Goal: Information Seeking & Learning: Learn about a topic

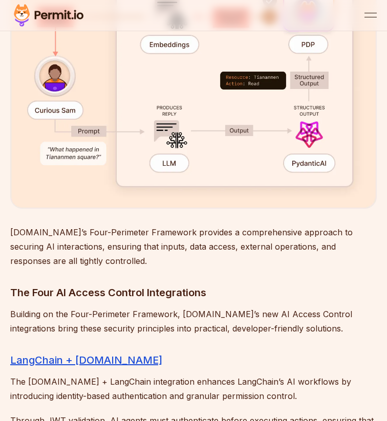
scroll to position [2781, 0]
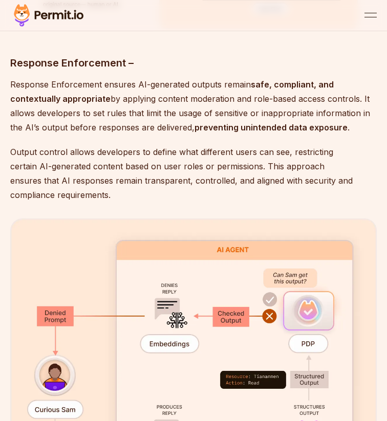
click at [373, 17] on div "open menu" at bounding box center [370, 17] width 12 height 1
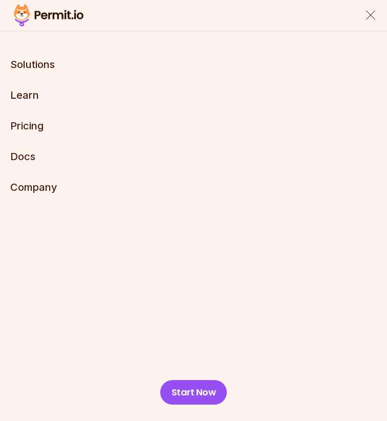
click at [26, 130] on link "Pricing" at bounding box center [26, 126] width 33 height 12
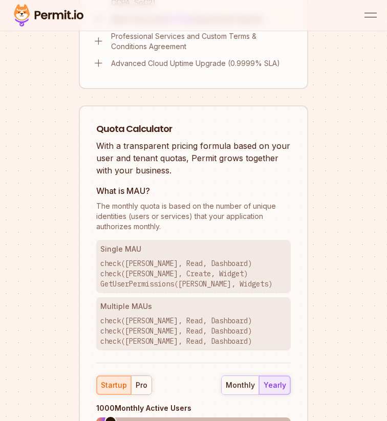
scroll to position [1396, 0]
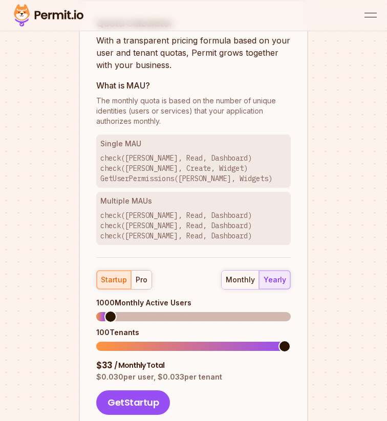
drag, startPoint x: 95, startPoint y: 331, endPoint x: 155, endPoint y: 331, distance: 59.9
click at [155, 332] on div "Quota Calculator With a transparent pricing formula based on your user and tena…" at bounding box center [193, 216] width 229 height 432
click at [138, 276] on div "pro" at bounding box center [142, 280] width 12 height 10
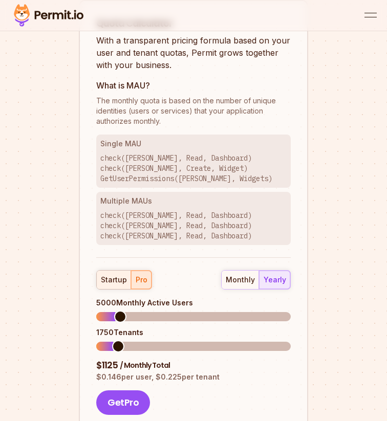
click at [111, 277] on div "startup" at bounding box center [114, 280] width 26 height 10
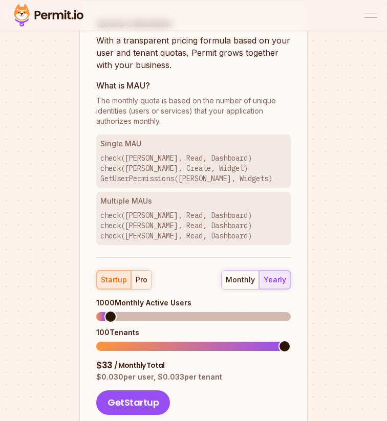
click at [131, 280] on button "pro" at bounding box center [141, 280] width 20 height 18
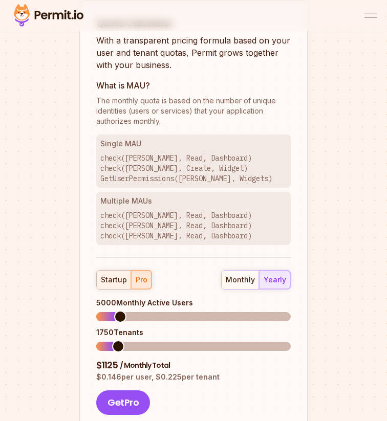
click at [116, 280] on div "startup" at bounding box center [114, 280] width 26 height 10
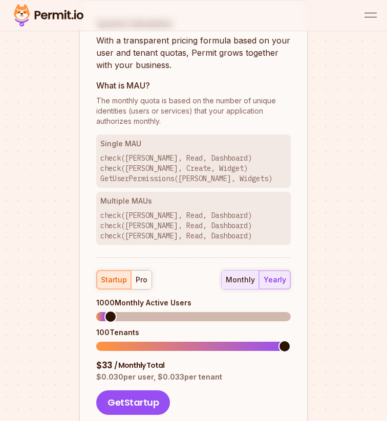
click at [241, 280] on div "monthly" at bounding box center [240, 280] width 29 height 10
click at [263, 278] on button "yearly" at bounding box center [274, 280] width 31 height 18
click at [139, 280] on div "pro" at bounding box center [142, 280] width 12 height 10
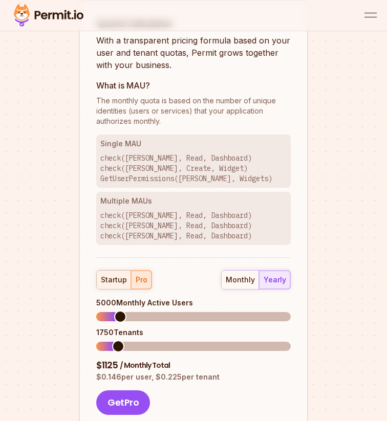
click at [115, 275] on div "startup" at bounding box center [114, 280] width 26 height 10
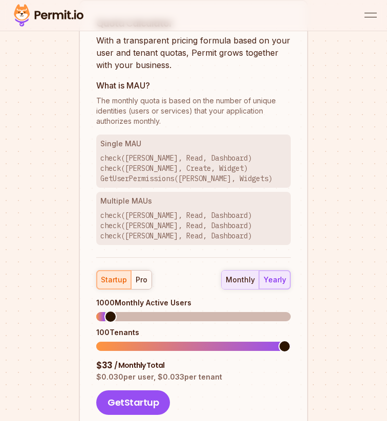
click at [246, 275] on div "monthly" at bounding box center [240, 280] width 29 height 10
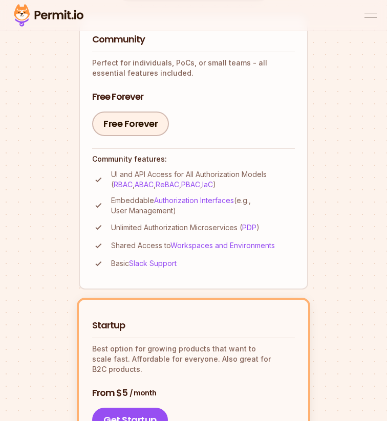
scroll to position [0, 0]
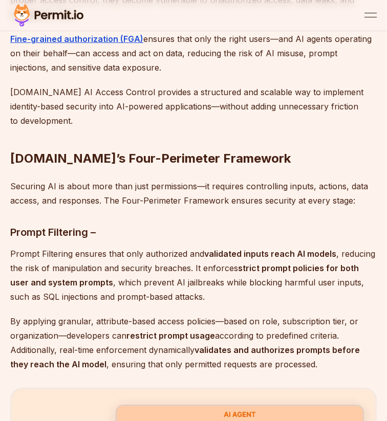
scroll to position [913, 0]
